Goal: Information Seeking & Learning: Stay updated

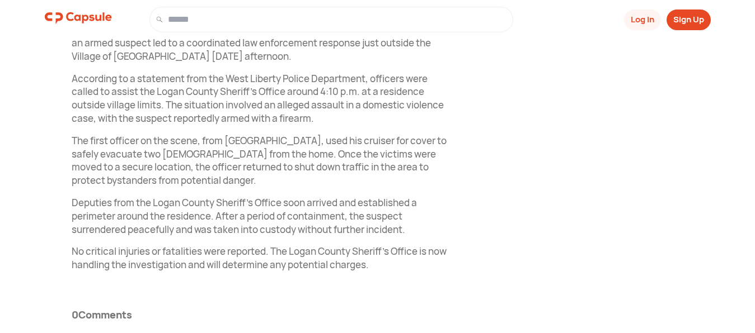
scroll to position [393, 0]
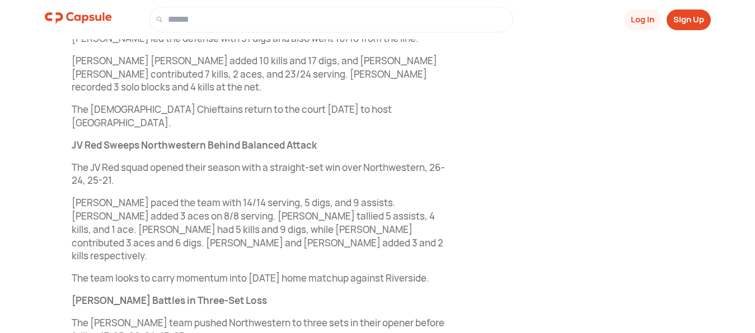
scroll to position [514, 0]
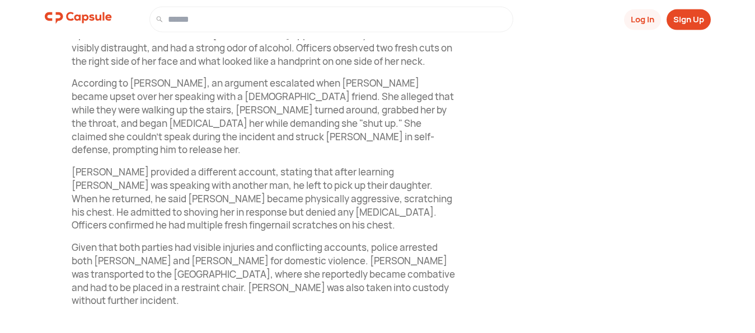
scroll to position [482, 0]
